Goal: Information Seeking & Learning: Learn about a topic

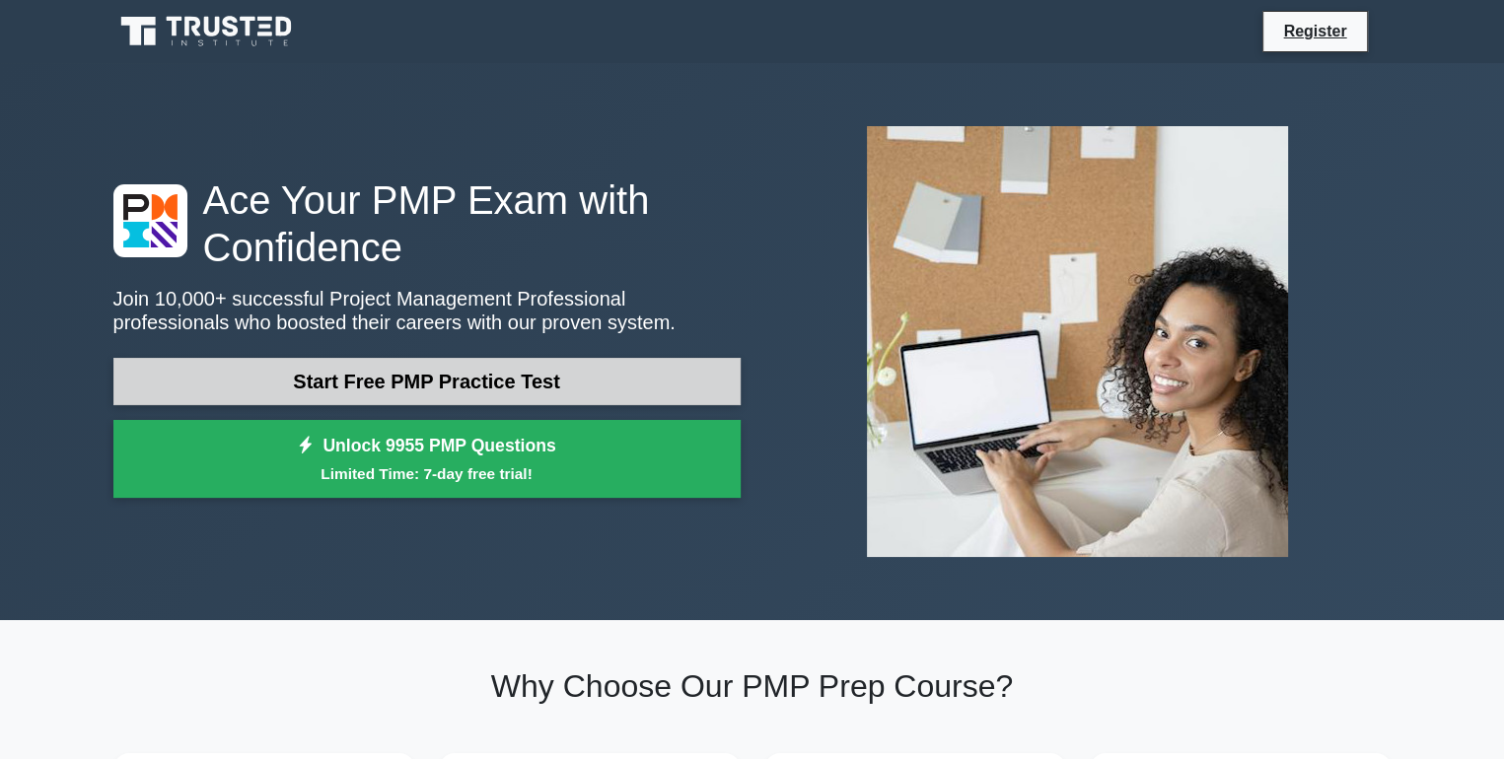
click at [489, 385] on link "Start Free PMP Practice Test" at bounding box center [426, 381] width 627 height 47
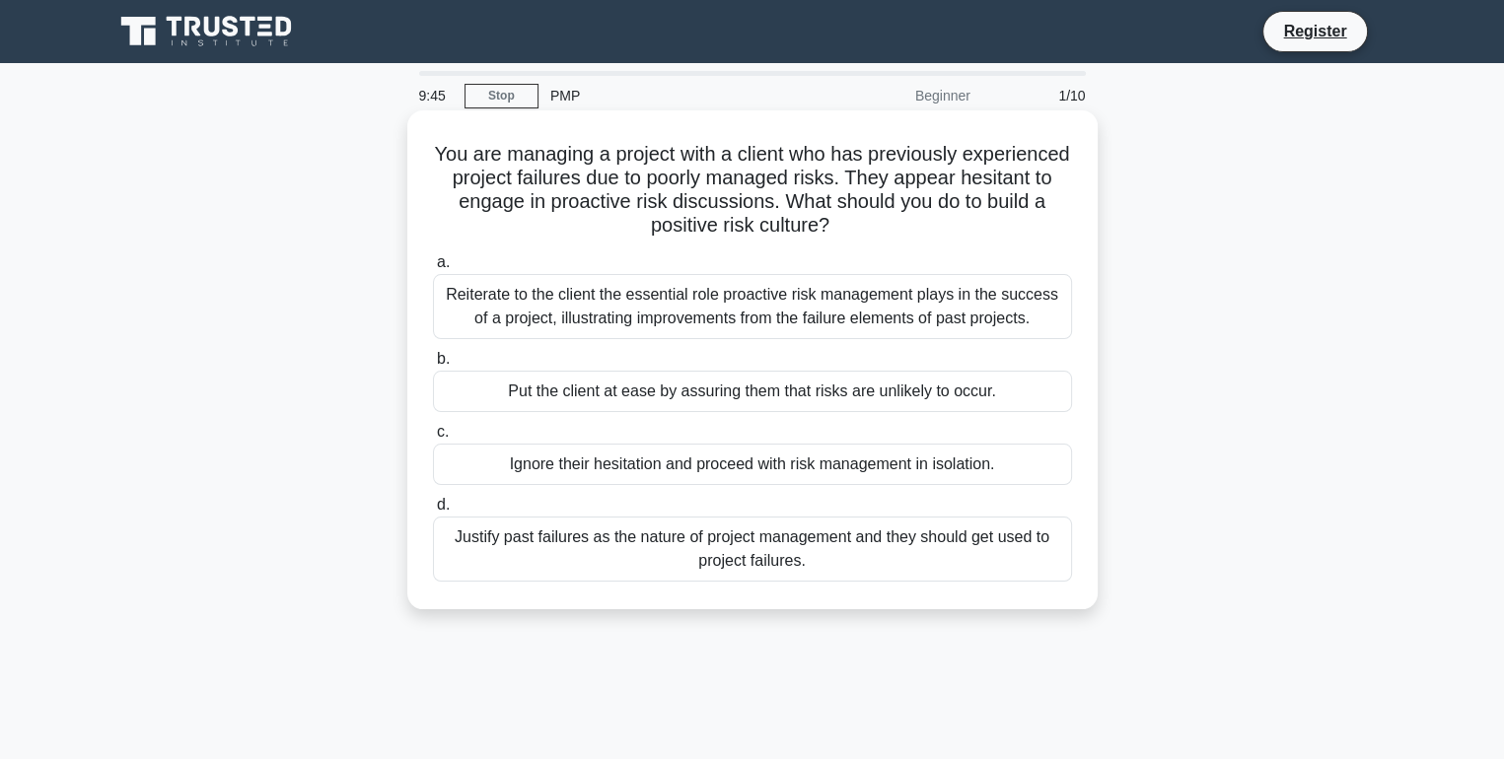
click at [727, 394] on div "Put the client at ease by assuring them that risks are unlikely to occur." at bounding box center [752, 391] width 639 height 41
click at [433, 366] on input "b. Put the client at ease by assuring them that risks are unlikely to occur." at bounding box center [433, 359] width 0 height 13
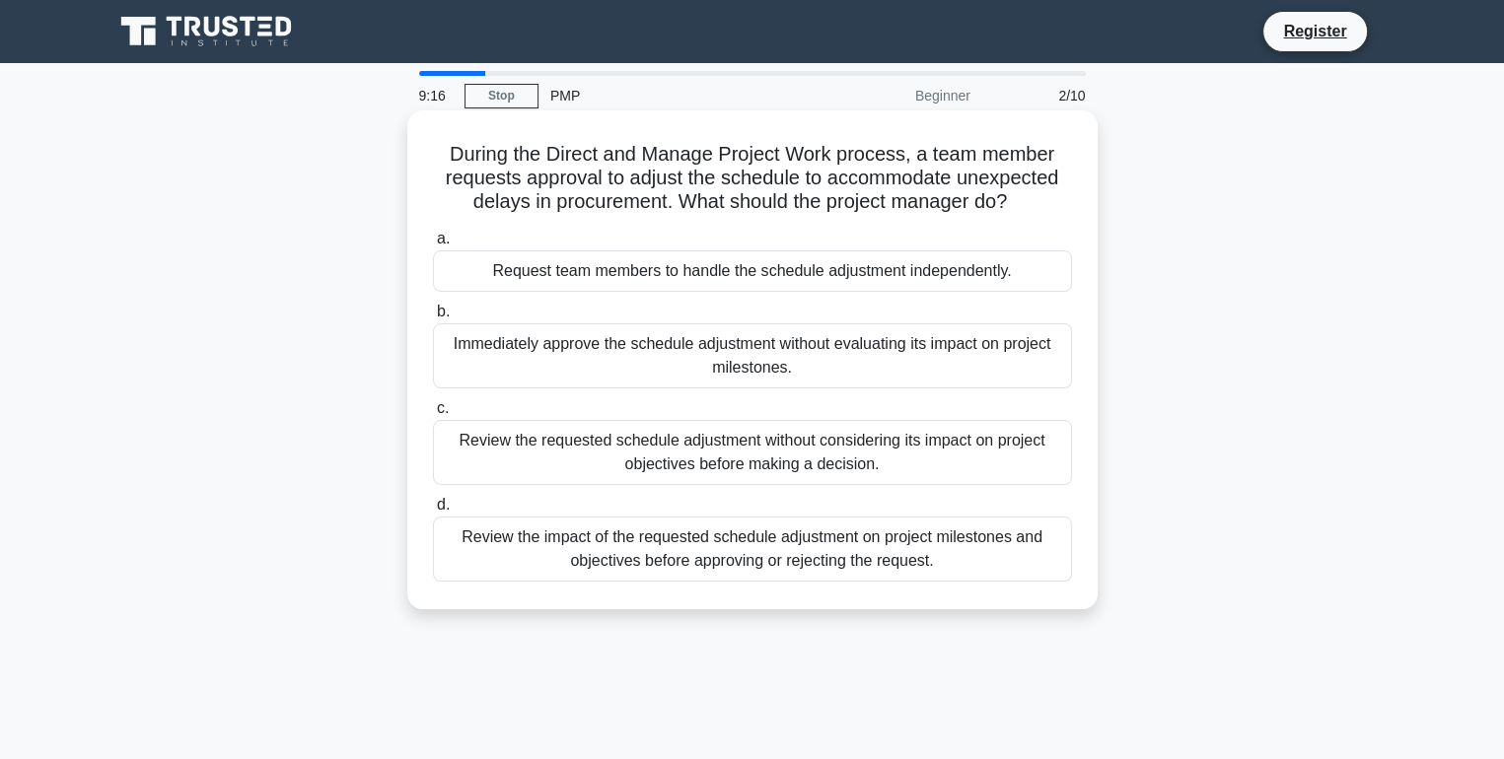
click at [637, 281] on div "Request team members to handle the schedule adjustment independently." at bounding box center [752, 271] width 639 height 41
click at [433, 246] on input "a. Request team members to handle the schedule adjustment independently." at bounding box center [433, 239] width 0 height 13
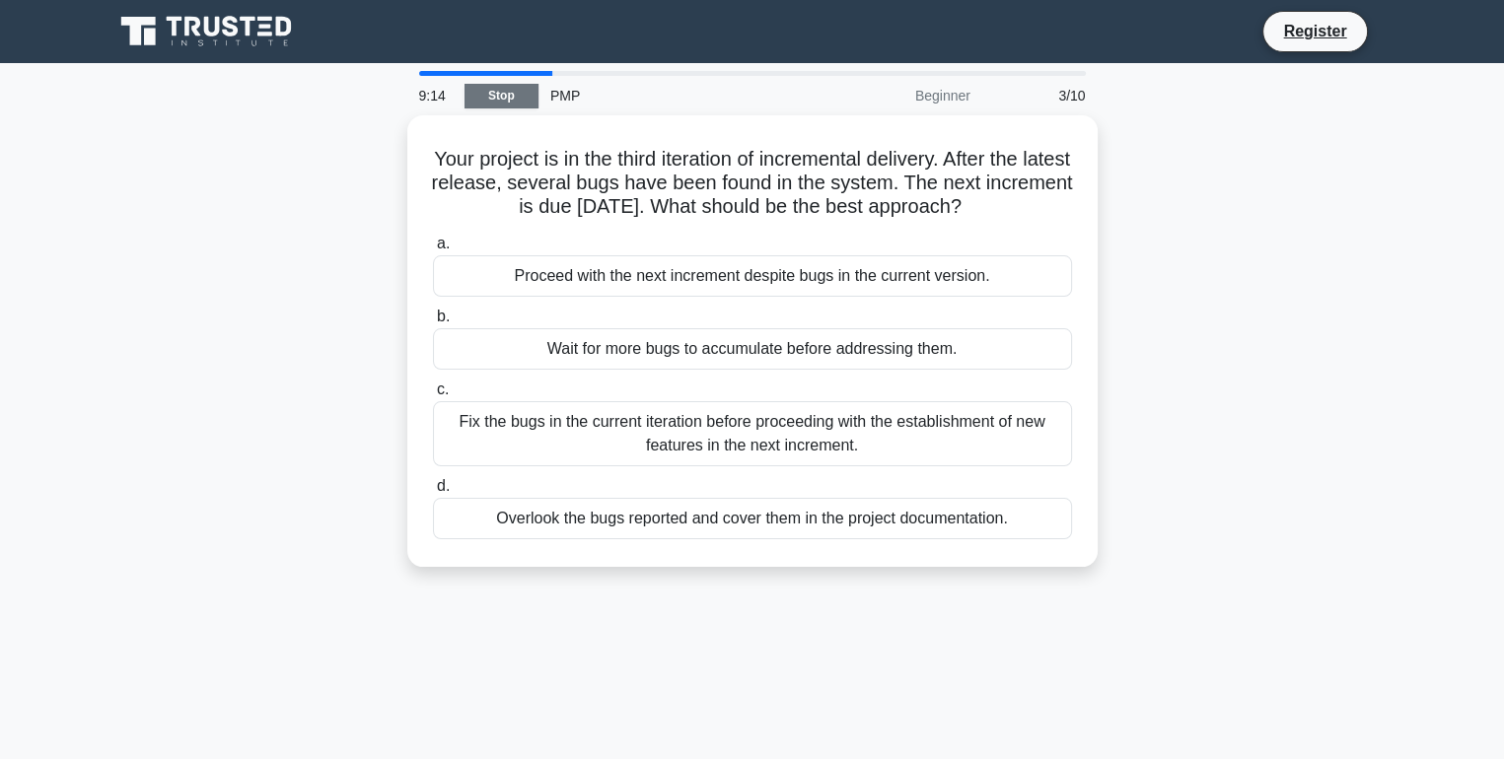
drag, startPoint x: 486, startPoint y: 83, endPoint x: 488, endPoint y: 96, distance: 13.0
click at [487, 92] on link "Stop" at bounding box center [502, 96] width 74 height 25
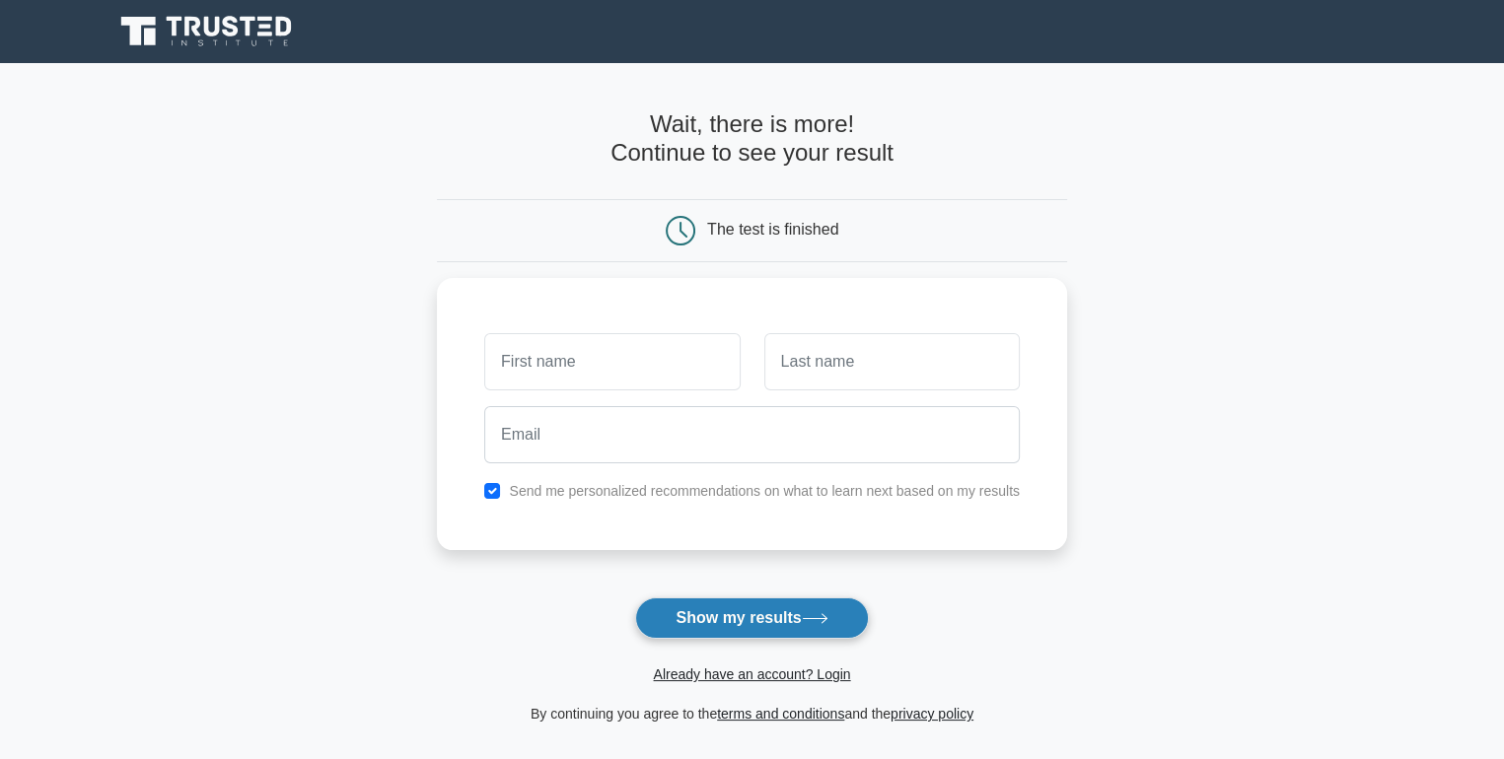
click at [778, 620] on button "Show my results" at bounding box center [751, 618] width 233 height 41
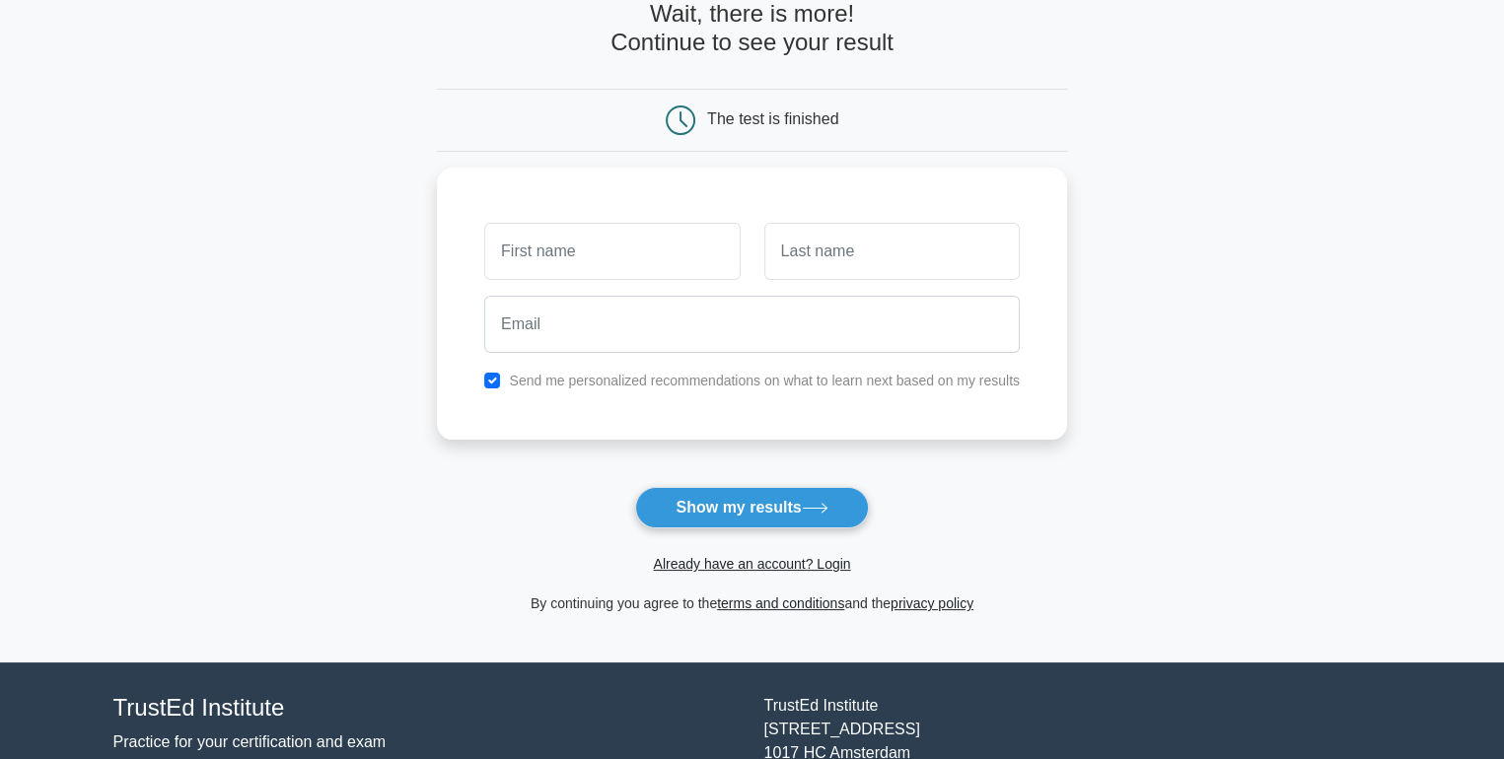
scroll to position [230, 0]
